Goal: Use online tool/utility: Utilize a website feature to perform a specific function

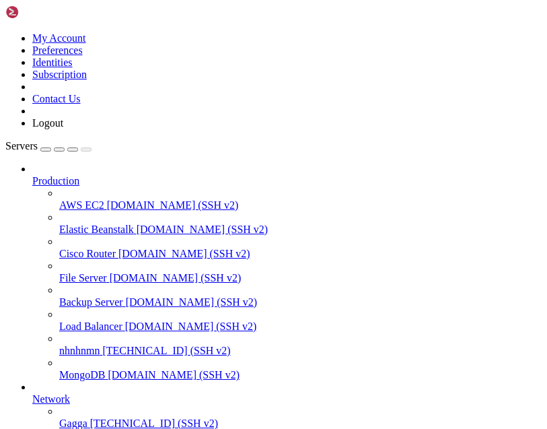
scroll to position [168, 0]
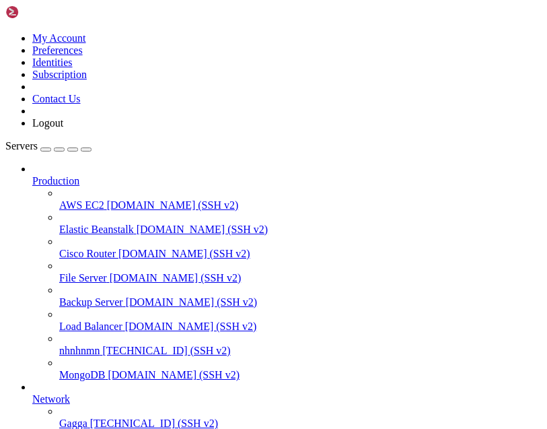
scroll to position [96, 0]
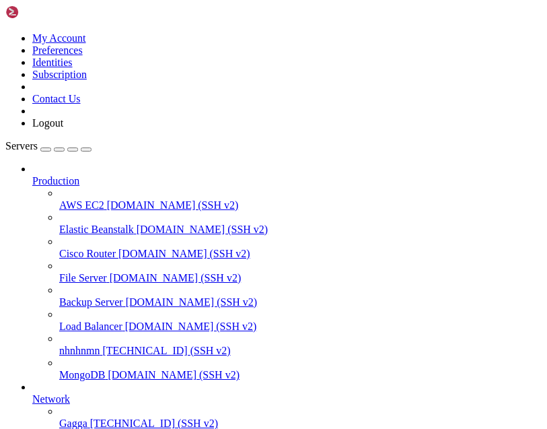
scroll to position [115, 0]
